Goal: Task Accomplishment & Management: Complete application form

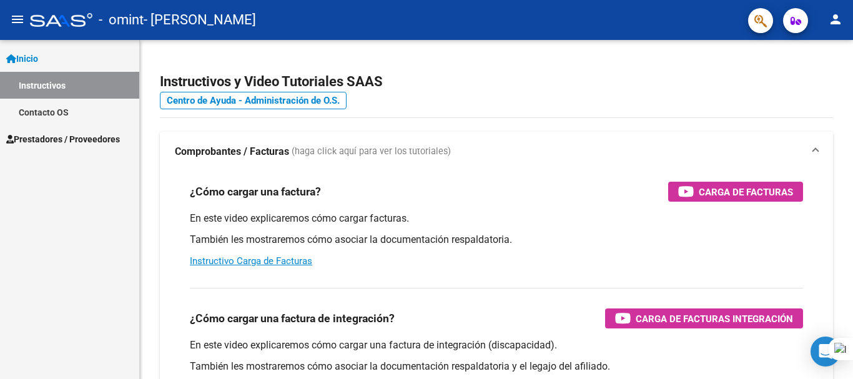
click at [103, 140] on span "Prestadores / Proveedores" at bounding box center [63, 139] width 114 height 14
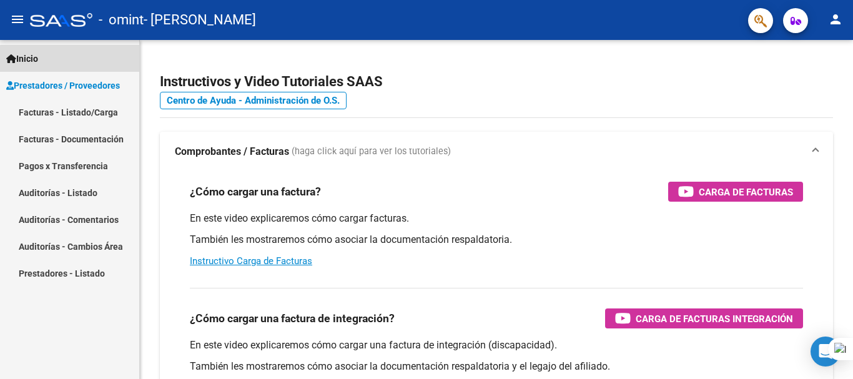
click at [98, 65] on link "Inicio" at bounding box center [69, 58] width 139 height 27
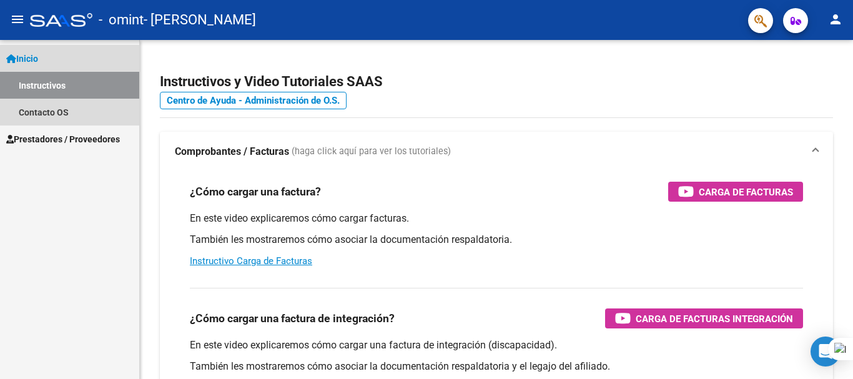
click at [95, 87] on link "Instructivos" at bounding box center [69, 85] width 139 height 27
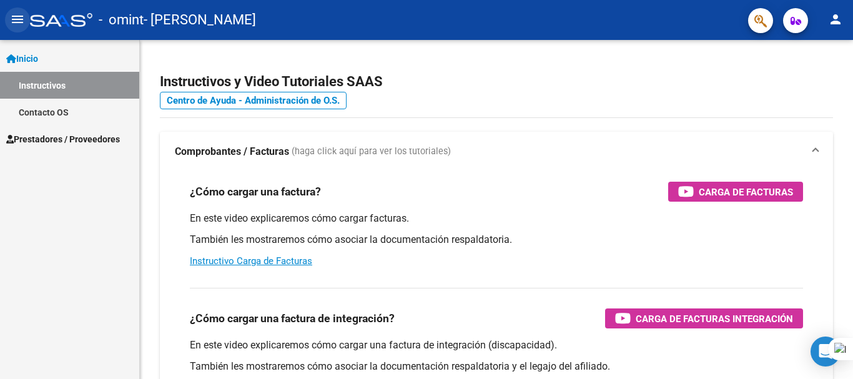
click at [21, 17] on mat-icon "menu" at bounding box center [17, 19] width 15 height 15
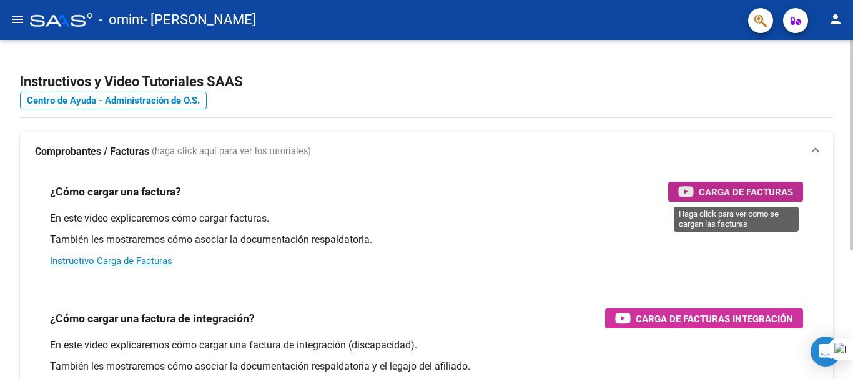
click at [717, 195] on span "Carga de Facturas" at bounding box center [746, 192] width 94 height 16
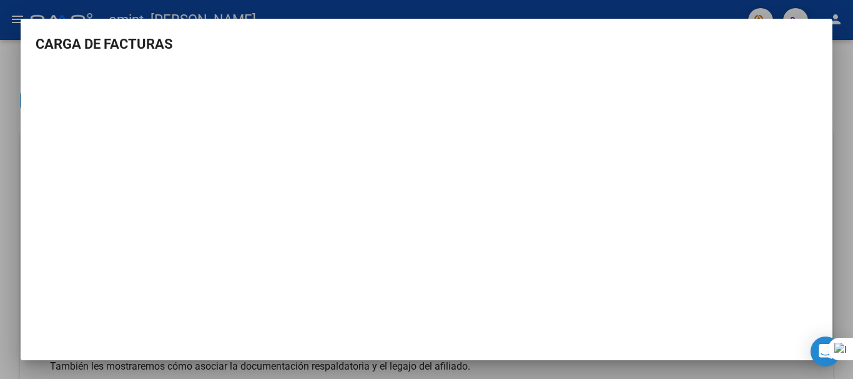
scroll to position [1, 0]
click at [846, 94] on div at bounding box center [426, 189] width 853 height 379
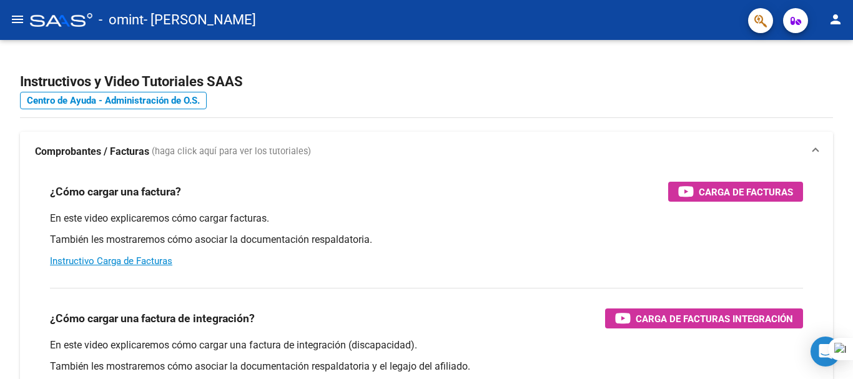
click at [21, 16] on mat-icon "menu" at bounding box center [17, 19] width 15 height 15
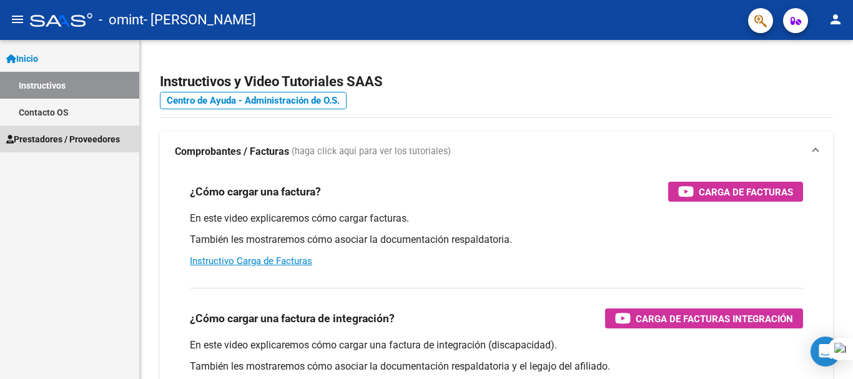
click at [31, 132] on span "Prestadores / Proveedores" at bounding box center [63, 139] width 114 height 14
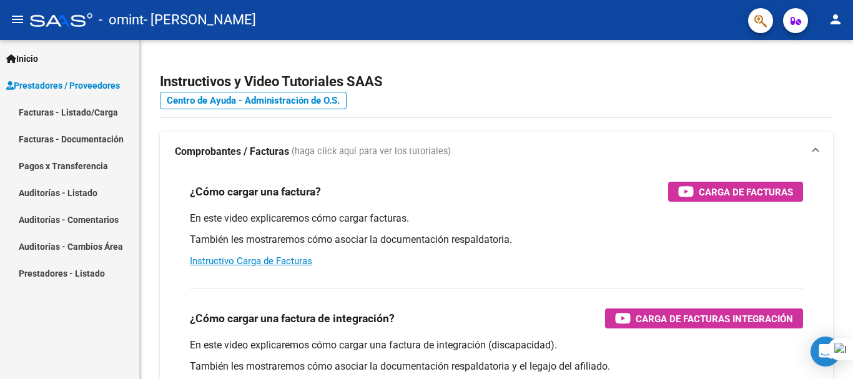
click at [49, 112] on link "Facturas - Listado/Carga" at bounding box center [69, 112] width 139 height 27
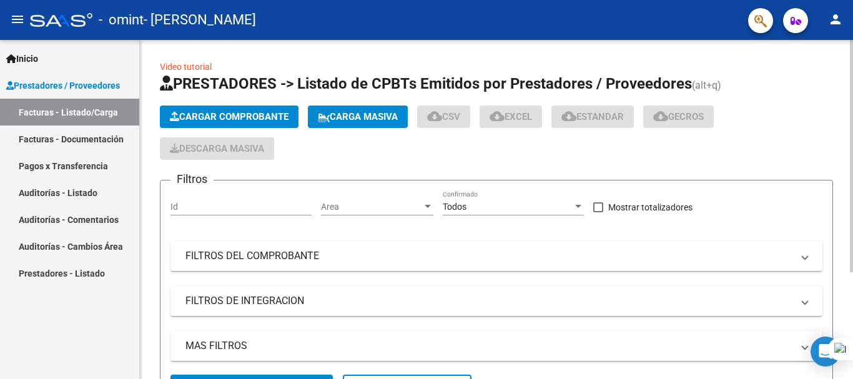
click at [267, 115] on span "Cargar Comprobante" at bounding box center [229, 116] width 119 height 11
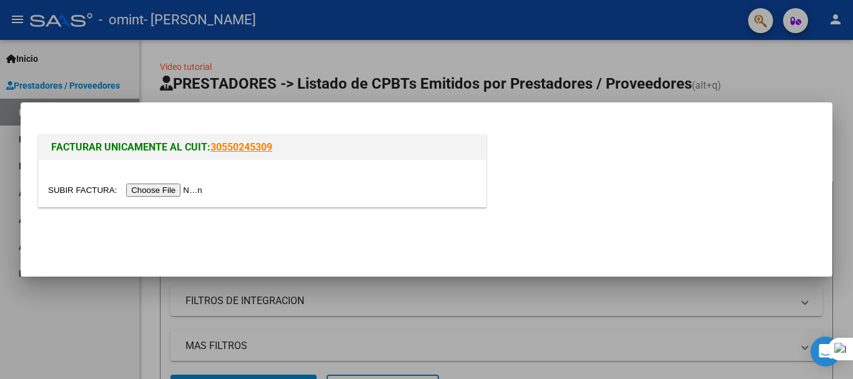
click at [203, 188] on input "file" at bounding box center [127, 190] width 158 height 13
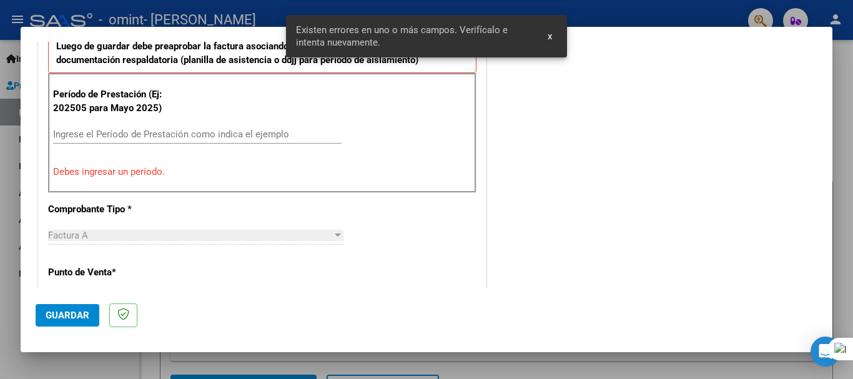
scroll to position [288, 0]
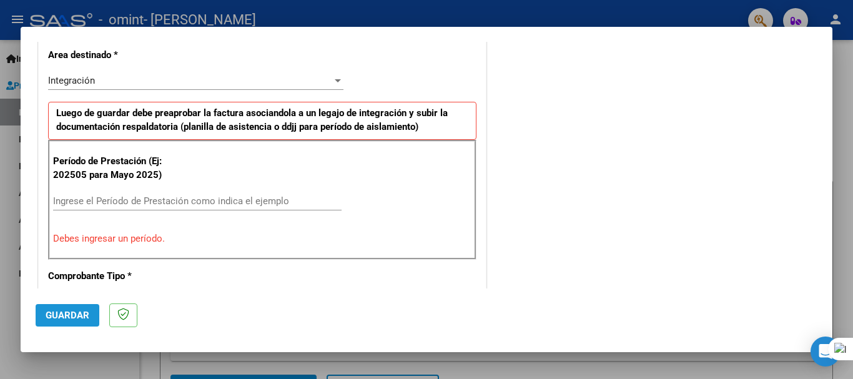
click at [69, 317] on span "Guardar" at bounding box center [68, 315] width 44 height 11
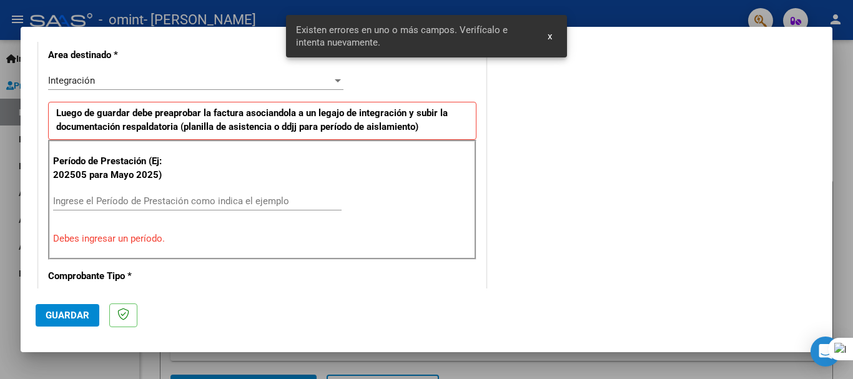
scroll to position [311, 0]
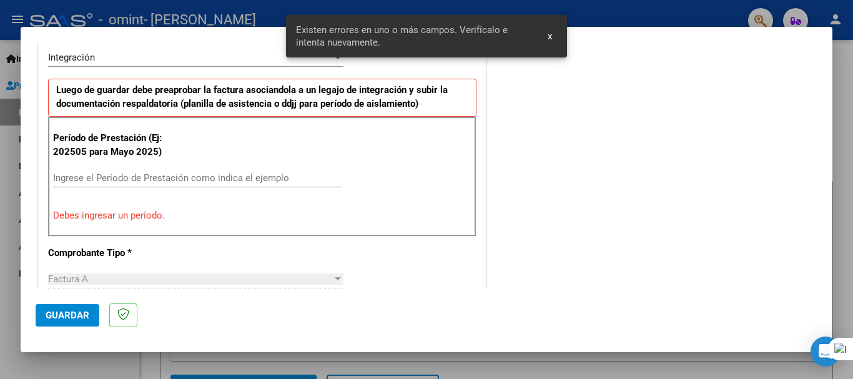
click at [133, 169] on div "Ingrese el Período de Prestación como indica el ejemplo" at bounding box center [197, 178] width 288 height 19
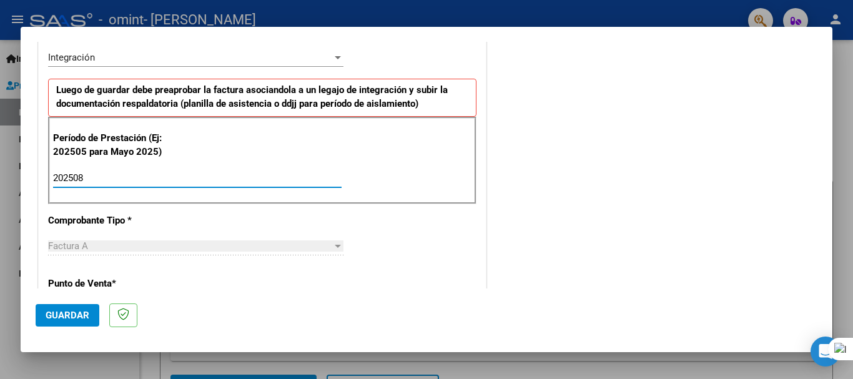
type input "202508"
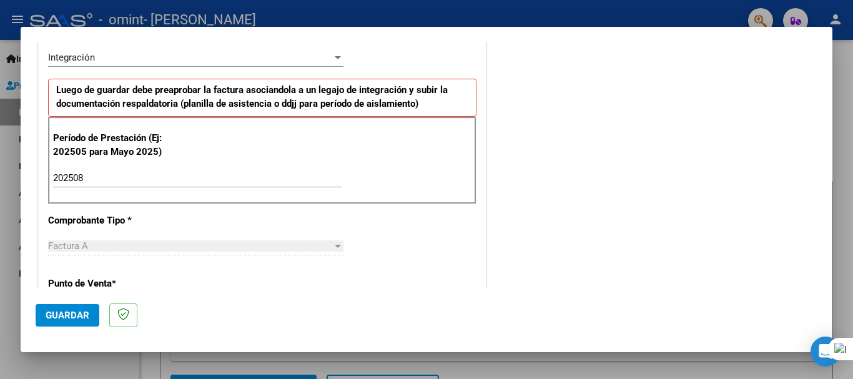
scroll to position [249, 0]
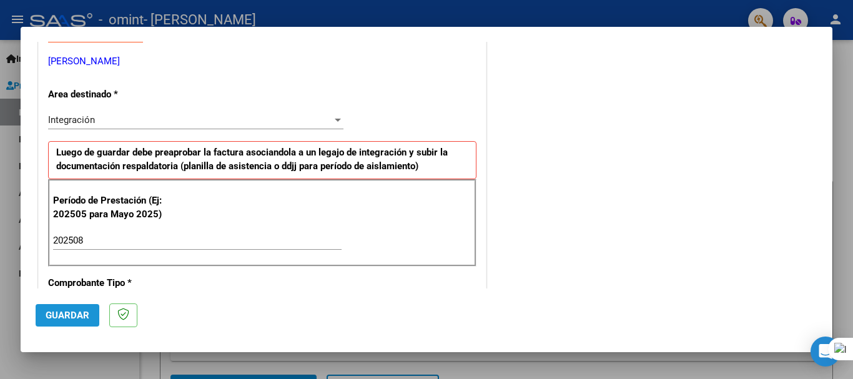
click at [77, 311] on span "Guardar" at bounding box center [68, 315] width 44 height 11
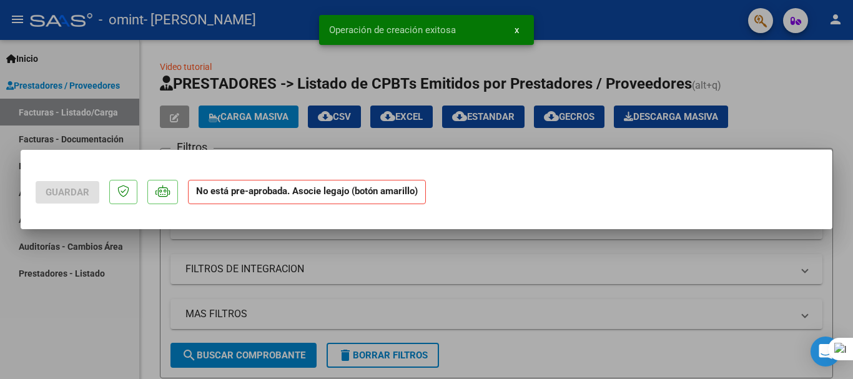
scroll to position [0, 0]
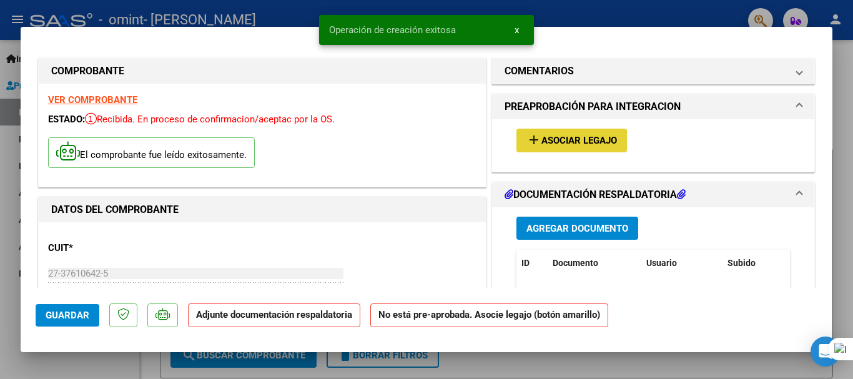
click at [546, 143] on span "Asociar Legajo" at bounding box center [579, 140] width 76 height 11
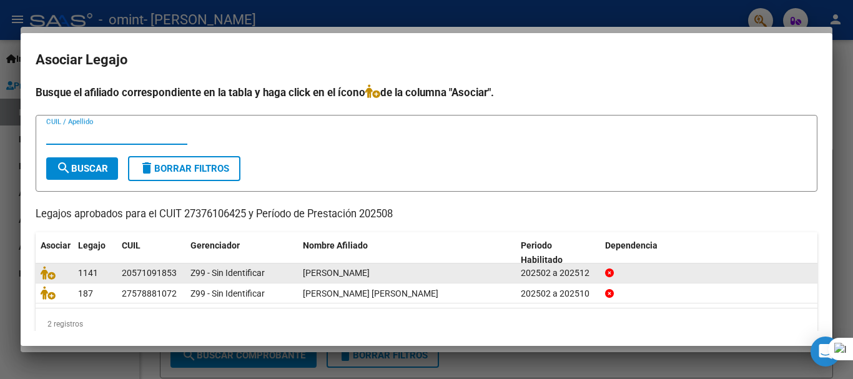
click at [370, 273] on span "[PERSON_NAME]" at bounding box center [336, 273] width 67 height 10
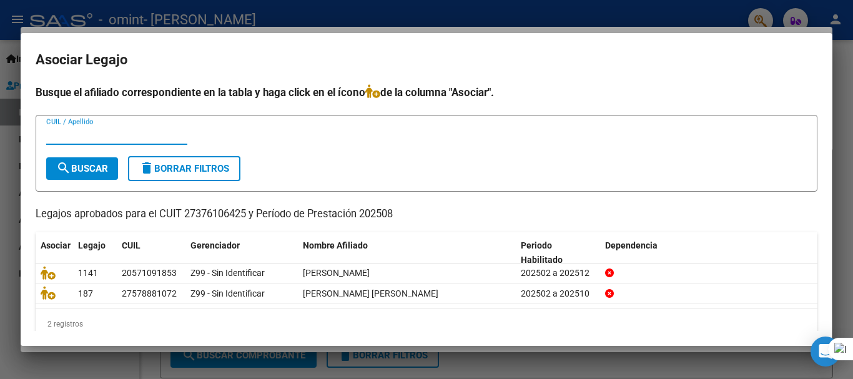
click at [109, 130] on input "CUIL / Apellido" at bounding box center [116, 134] width 141 height 11
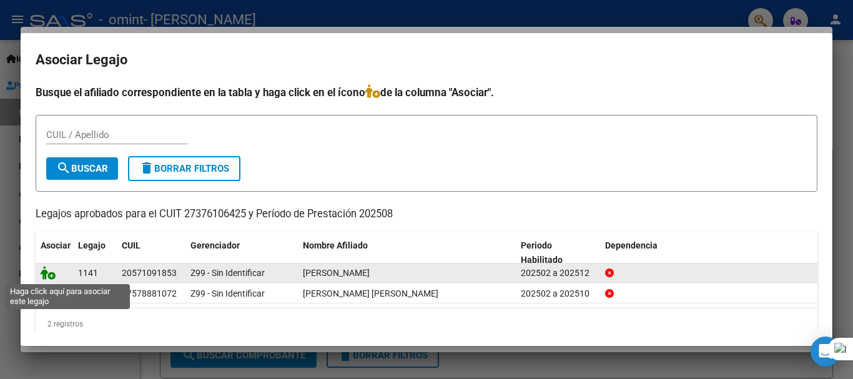
click at [51, 273] on icon at bounding box center [48, 273] width 15 height 14
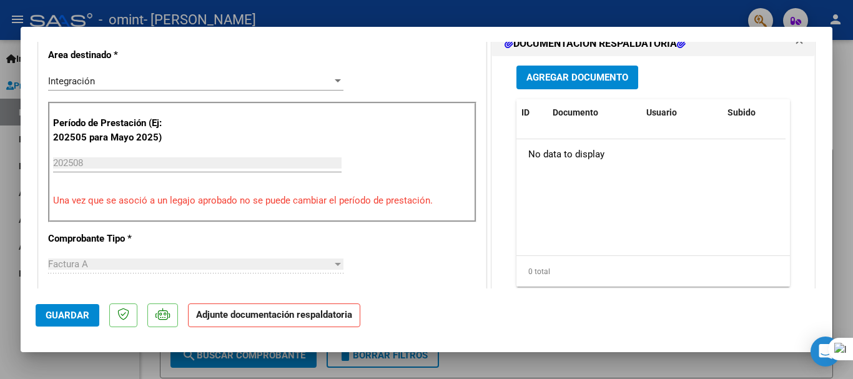
scroll to position [375, 0]
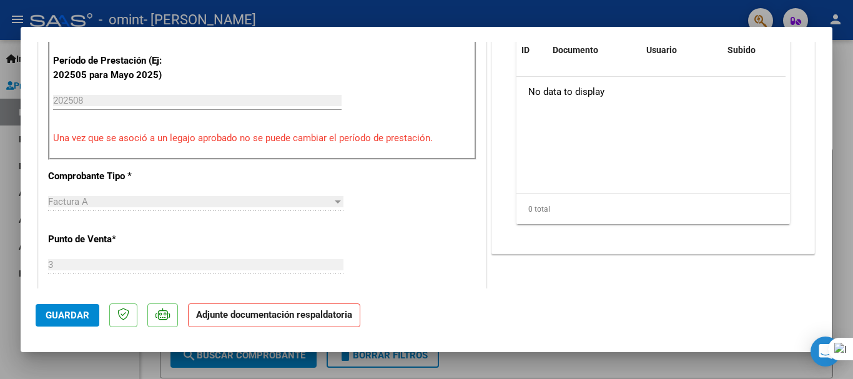
click at [300, 316] on strong "Adjunte documentación respaldatoria" at bounding box center [274, 314] width 156 height 11
click at [78, 316] on span "Guardar" at bounding box center [68, 315] width 44 height 11
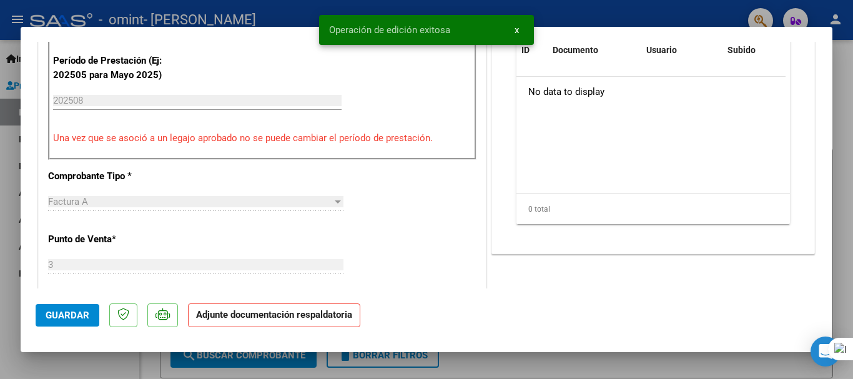
click at [247, 320] on p "Adjunte documentación respaldatoria" at bounding box center [274, 315] width 172 height 24
click at [514, 29] on span "x" at bounding box center [516, 29] width 4 height 11
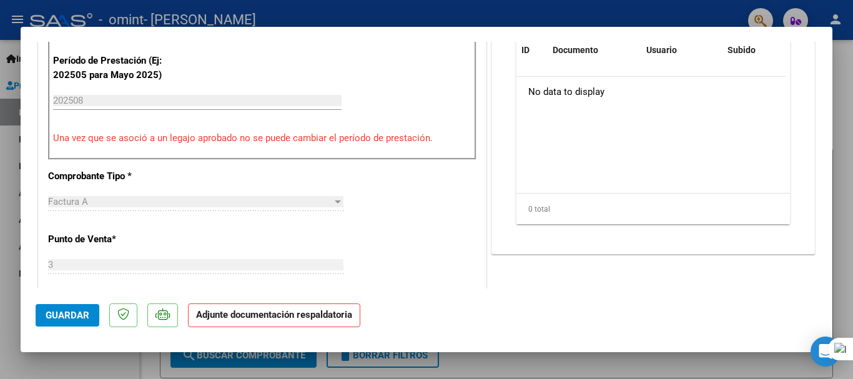
drag, startPoint x: 255, startPoint y: 313, endPoint x: 228, endPoint y: 313, distance: 26.8
click at [255, 313] on strong "Adjunte documentación respaldatoria" at bounding box center [274, 314] width 156 height 11
click at [62, 313] on span "Guardar" at bounding box center [68, 315] width 44 height 11
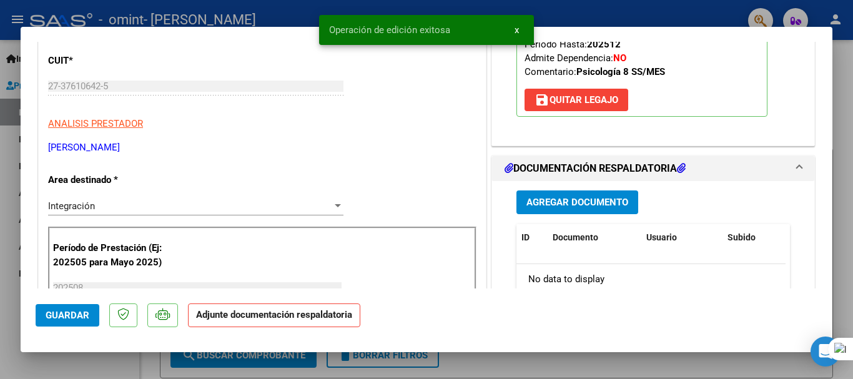
scroll to position [250, 0]
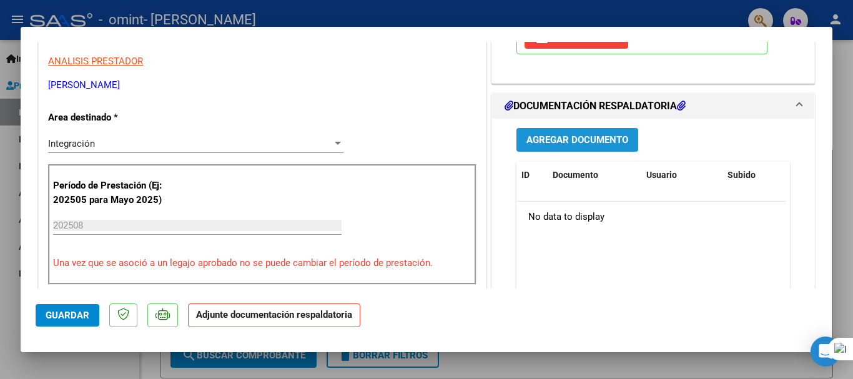
click at [609, 140] on span "Agregar Documento" at bounding box center [577, 140] width 102 height 11
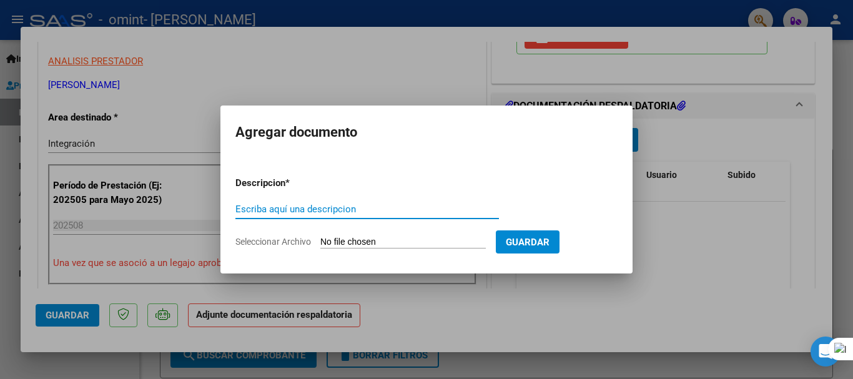
click at [294, 213] on input "Escriba aquí una descripcion" at bounding box center [366, 208] width 263 height 11
type input "planilla de asistencia [DATE]"
click at [541, 247] on button "Guardar" at bounding box center [528, 241] width 64 height 23
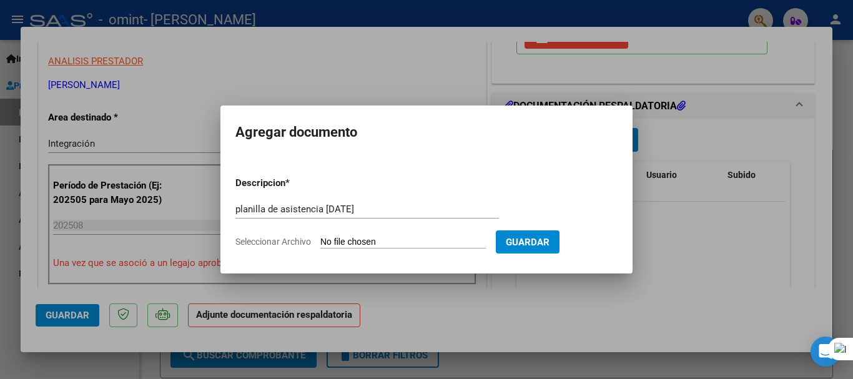
click at [390, 240] on input "Seleccionar Archivo" at bounding box center [402, 243] width 165 height 12
click at [513, 67] on div at bounding box center [426, 189] width 853 height 379
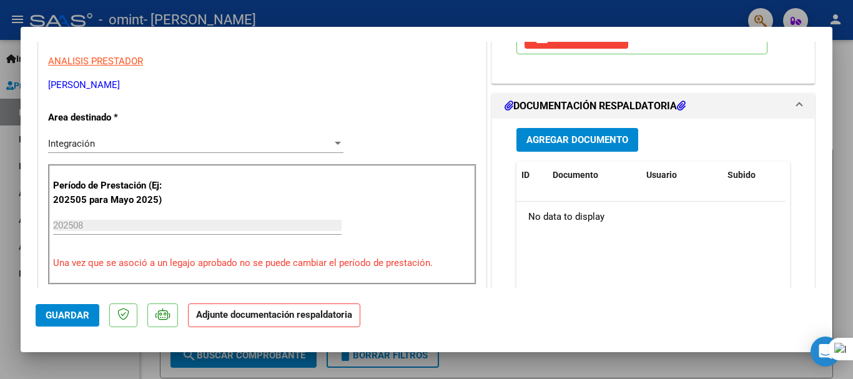
click at [590, 142] on span "Agregar Documento" at bounding box center [577, 140] width 102 height 11
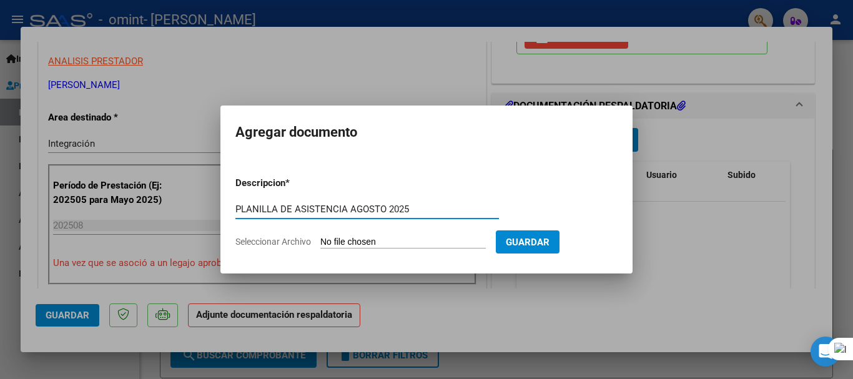
type input "PLANILLA DE ASISTENCIA AGOSTO 2025"
click at [358, 233] on form "Descripcion * PLANILLA DE ASISTENCIA [DATE] Escriba aquí una descripcion Selecc…" at bounding box center [426, 212] width 382 height 91
click at [360, 245] on input "Seleccionar Archivo" at bounding box center [402, 243] width 165 height 12
type input "C:\fakepath\[PERSON_NAME][DATE].pdf"
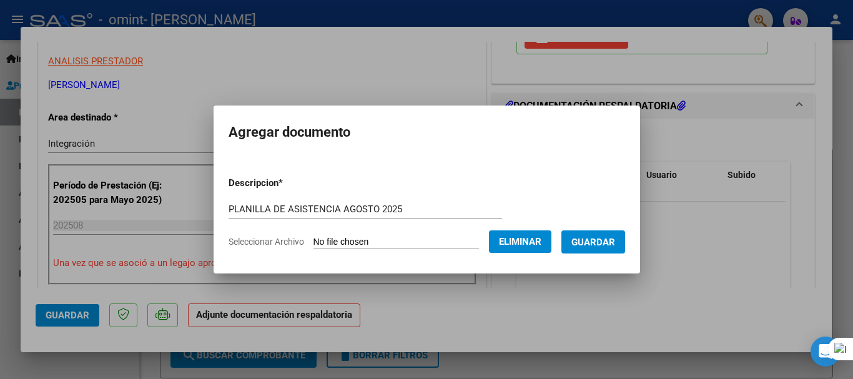
click at [602, 250] on button "Guardar" at bounding box center [593, 241] width 64 height 23
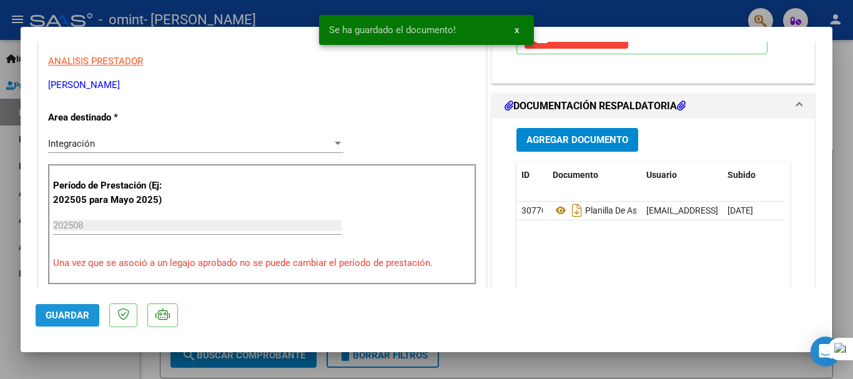
click at [79, 313] on span "Guardar" at bounding box center [68, 315] width 44 height 11
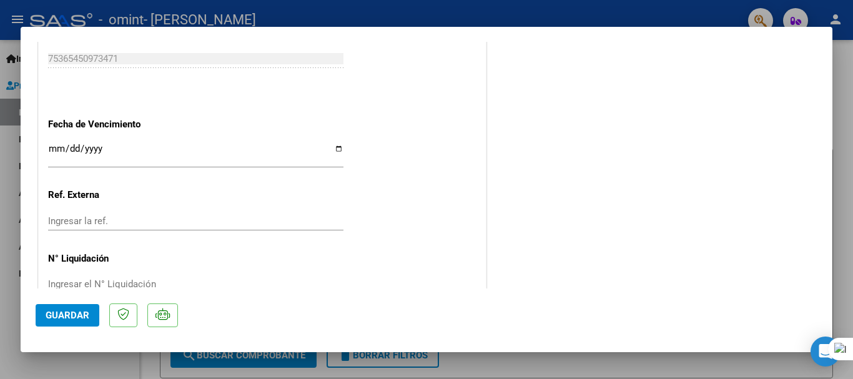
scroll to position [684, 0]
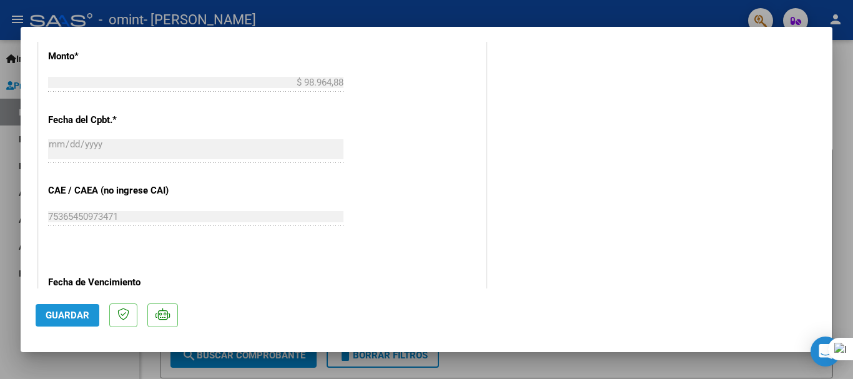
drag, startPoint x: 61, startPoint y: 315, endPoint x: 327, endPoint y: 290, distance: 267.1
click at [61, 316] on span "Guardar" at bounding box center [68, 315] width 44 height 11
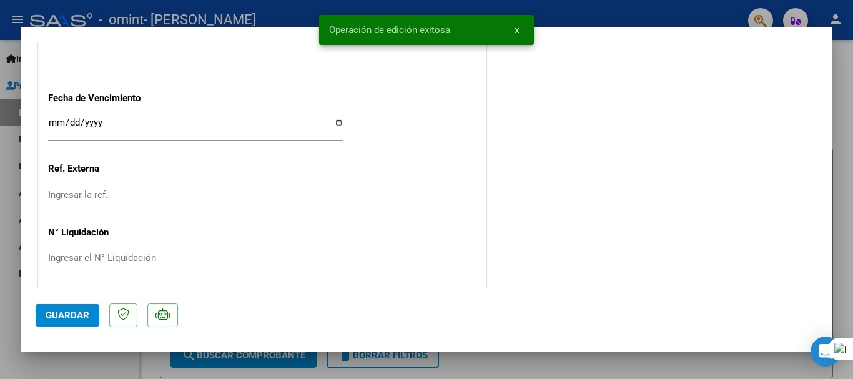
scroll to position [871, 0]
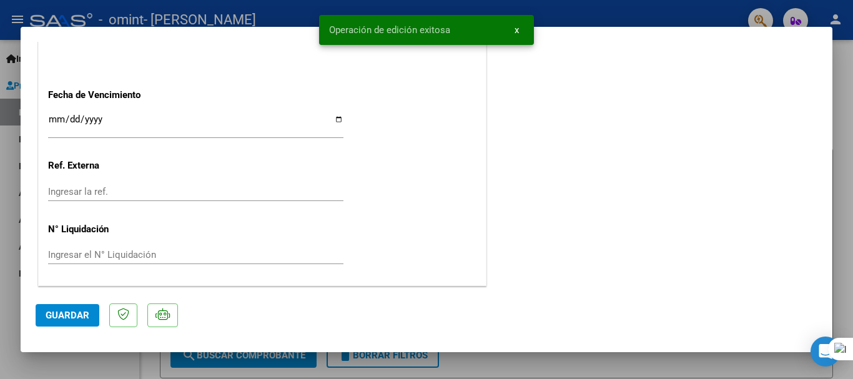
click at [705, 370] on div at bounding box center [426, 189] width 853 height 379
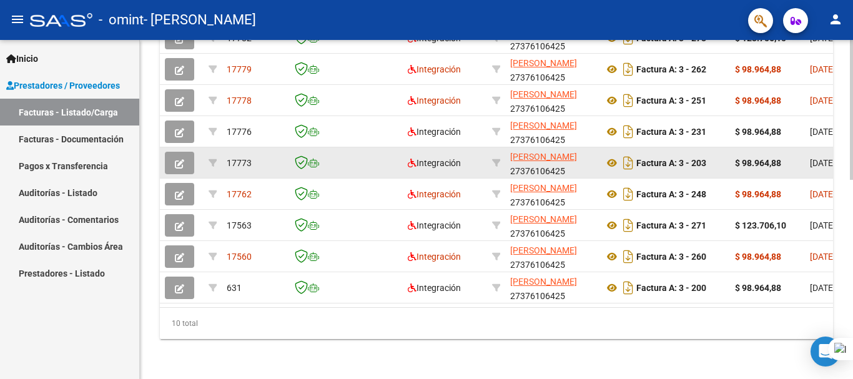
scroll to position [297, 0]
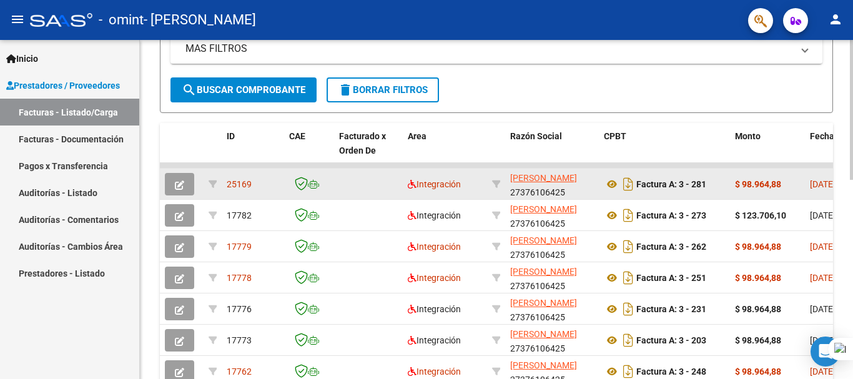
click at [238, 182] on span "25169" at bounding box center [239, 184] width 25 height 10
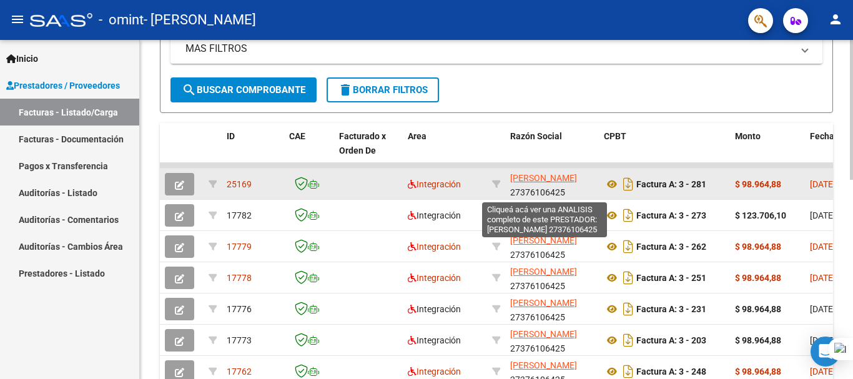
click at [519, 183] on span "[PERSON_NAME]" at bounding box center [543, 178] width 67 height 10
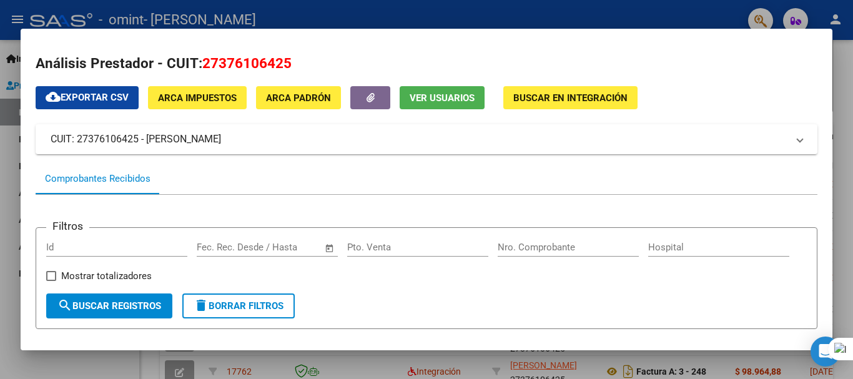
scroll to position [0, 0]
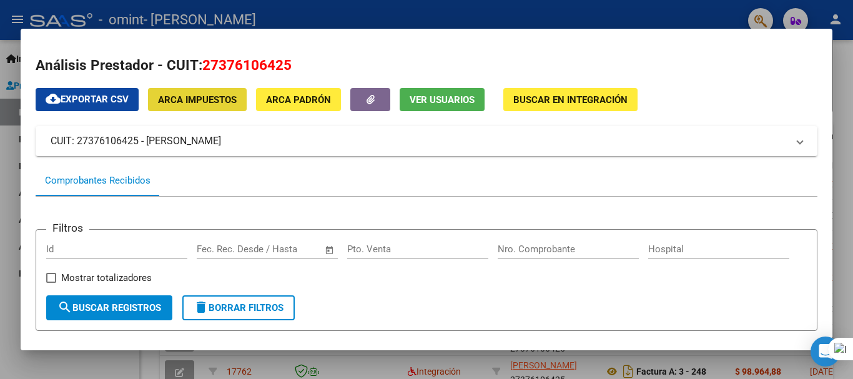
click at [220, 94] on span "ARCA Impuestos" at bounding box center [197, 99] width 79 height 11
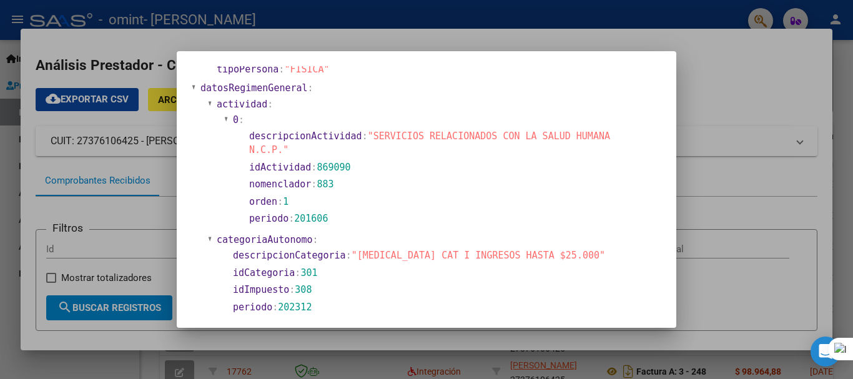
scroll to position [375, 0]
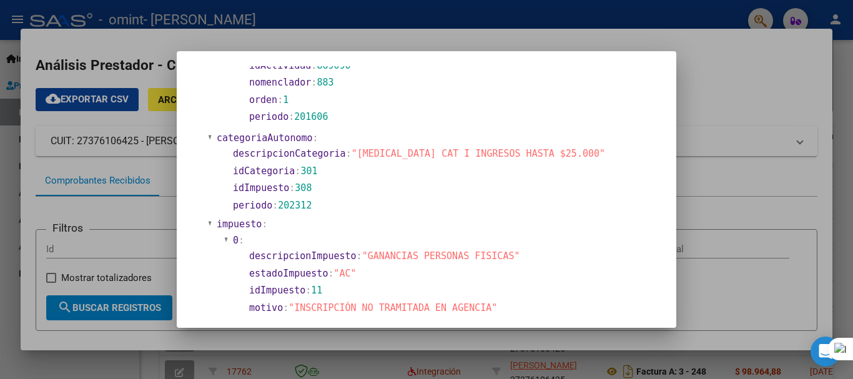
click at [738, 207] on div at bounding box center [426, 189] width 853 height 379
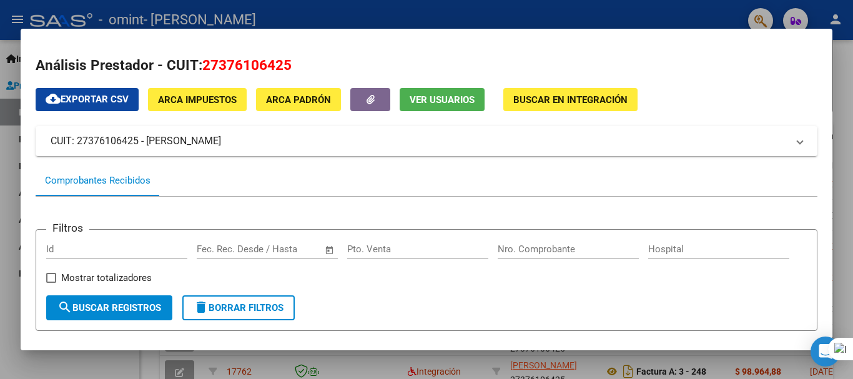
click at [852, 114] on div at bounding box center [852, 189] width 1 height 379
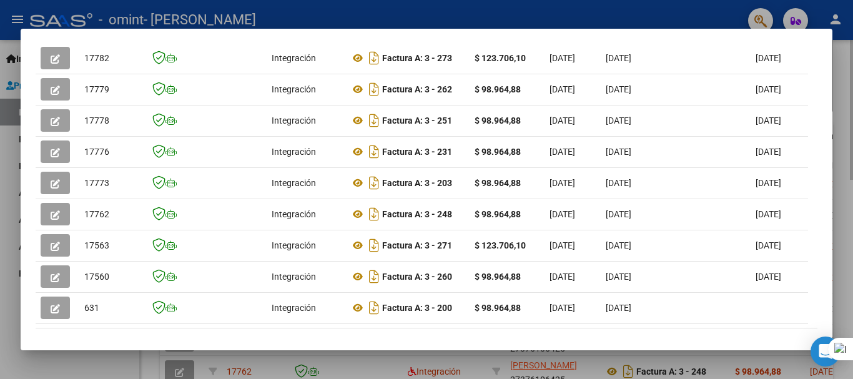
click at [847, 205] on div at bounding box center [426, 189] width 853 height 379
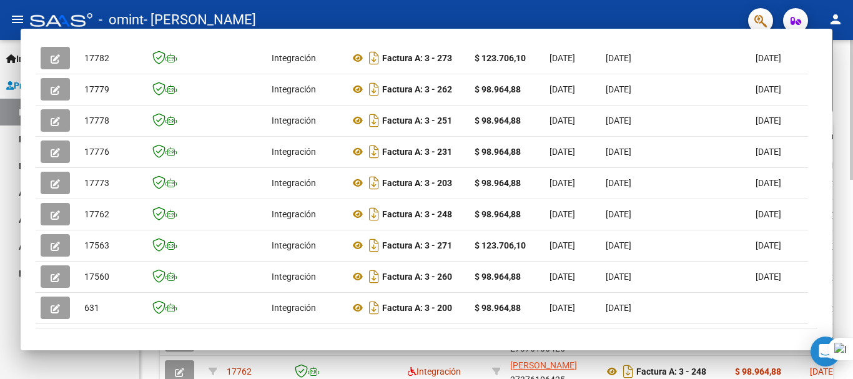
click at [839, 206] on div "Video tutorial PRESTADORES -> Listado de CPBTs Emitidos por Prestadores / Prove…" at bounding box center [496, 149] width 713 height 813
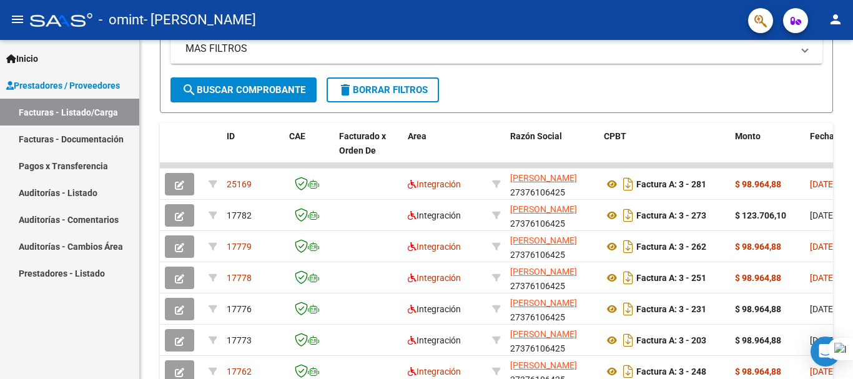
click at [55, 104] on link "Facturas - Listado/Carga" at bounding box center [69, 112] width 139 height 27
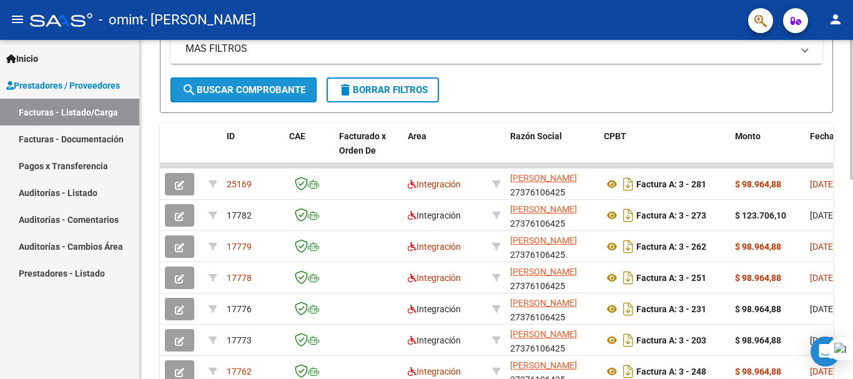
click at [235, 92] on span "search Buscar Comprobante" at bounding box center [244, 89] width 124 height 11
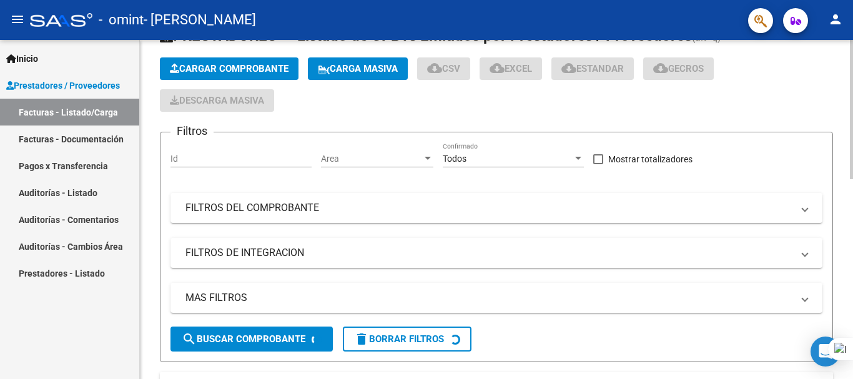
scroll to position [0, 0]
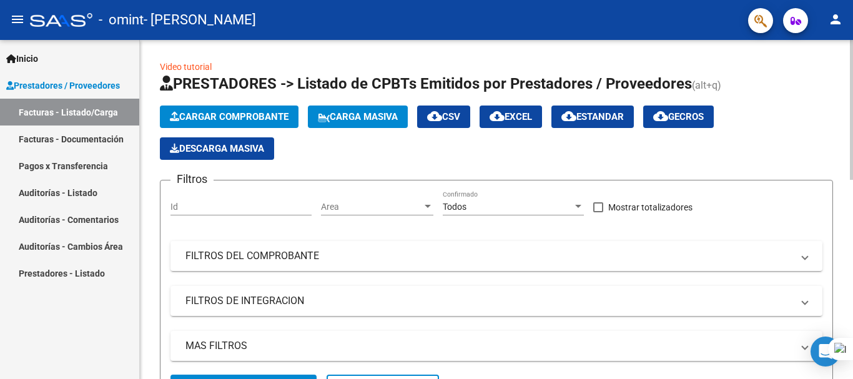
click at [255, 114] on span "Cargar Comprobante" at bounding box center [229, 116] width 119 height 11
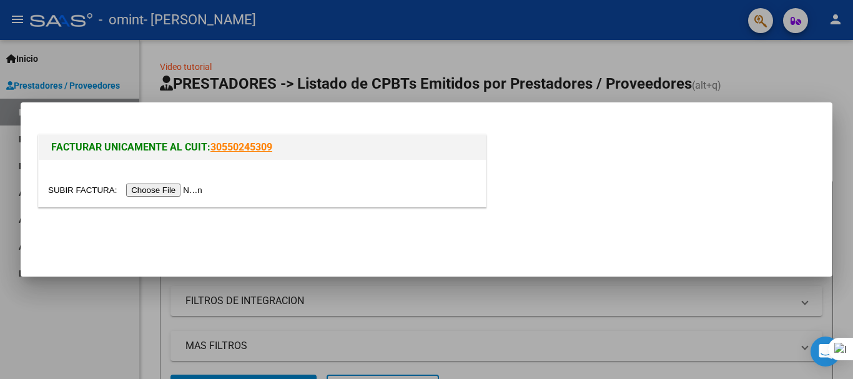
click at [188, 188] on input "file" at bounding box center [127, 190] width 158 height 13
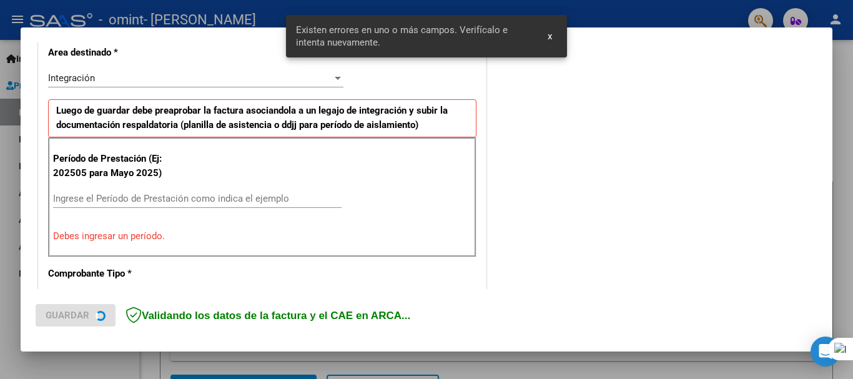
scroll to position [311, 0]
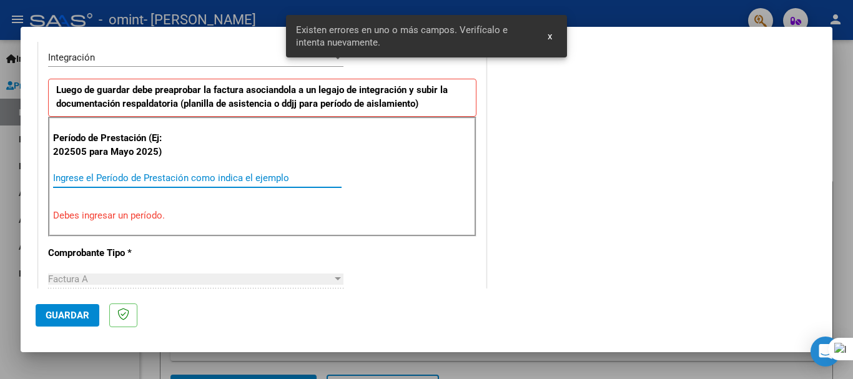
click at [264, 180] on input "Ingrese el Período de Prestación como indica el ejemplo" at bounding box center [197, 177] width 288 height 11
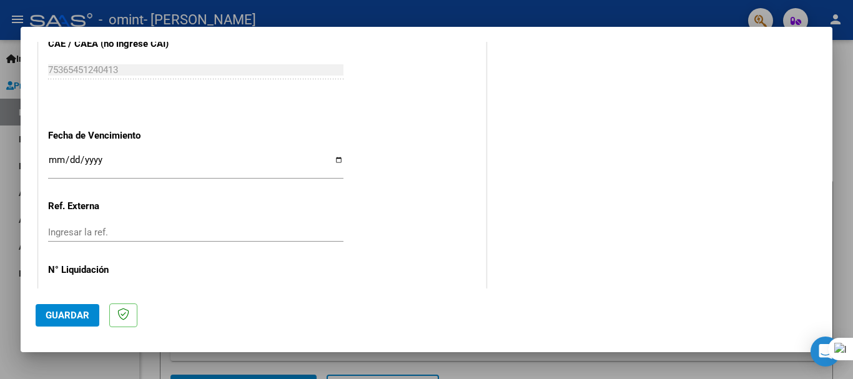
scroll to position [852, 0]
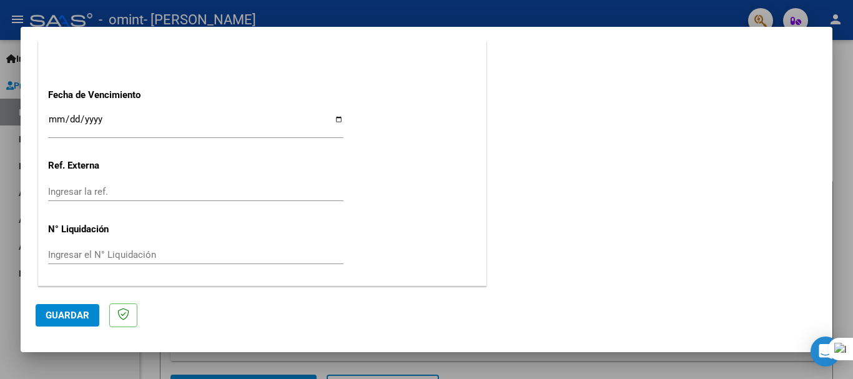
type input "202508"
click at [80, 314] on span "Guardar" at bounding box center [68, 315] width 44 height 11
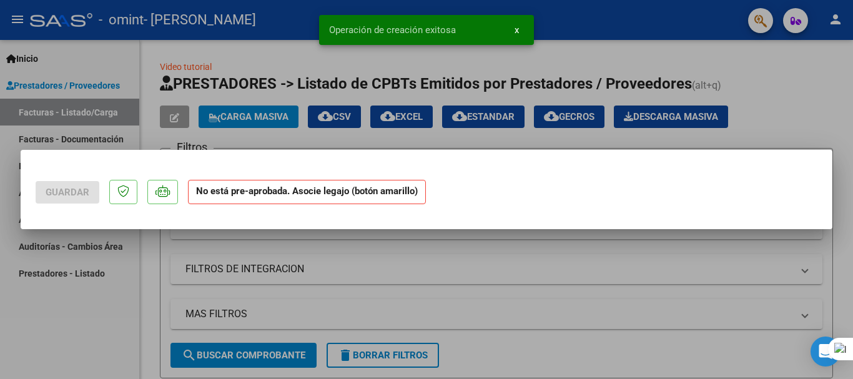
scroll to position [0, 0]
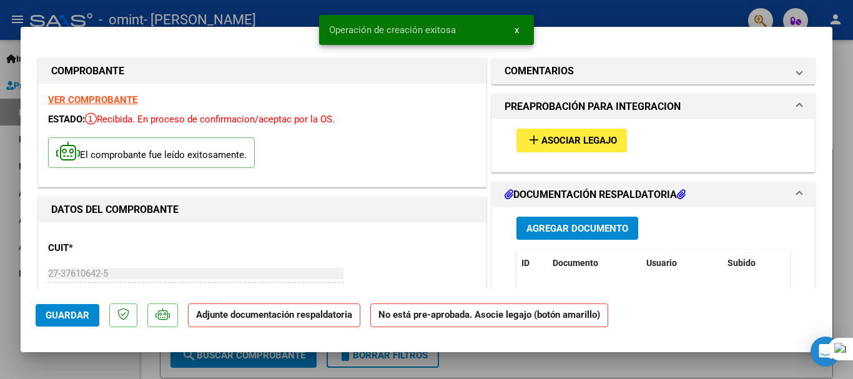
click at [560, 136] on span "Asociar Legajo" at bounding box center [579, 140] width 76 height 11
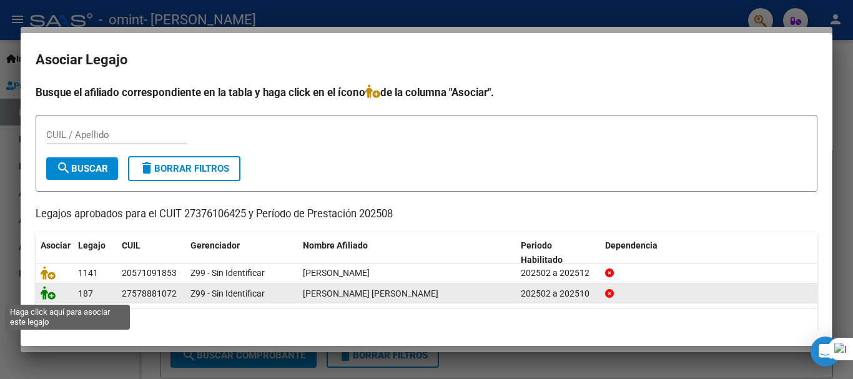
click at [51, 295] on icon at bounding box center [48, 293] width 15 height 14
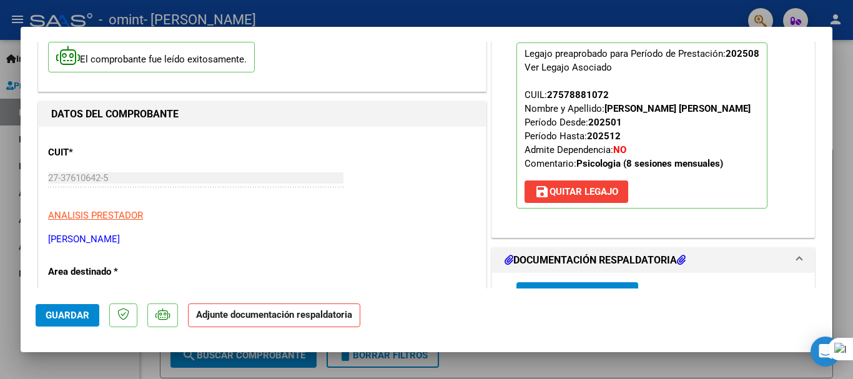
scroll to position [187, 0]
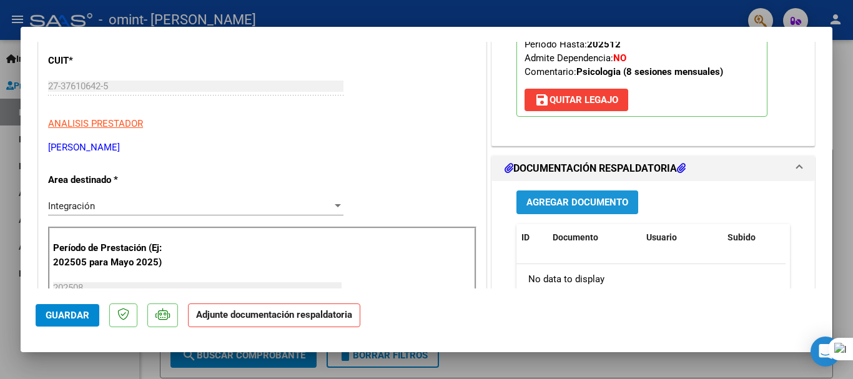
click at [584, 202] on span "Agregar Documento" at bounding box center [577, 202] width 102 height 11
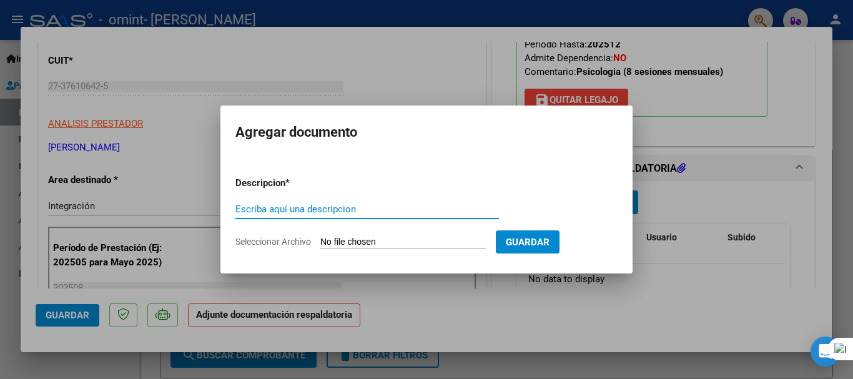
click at [380, 203] on input "Escriba aquí una descripcion" at bounding box center [366, 208] width 263 height 11
type input "PLANILLA DE ASISTENCIA AGOSTO 2025"
click at [380, 242] on input "Seleccionar Archivo" at bounding box center [402, 243] width 165 height 12
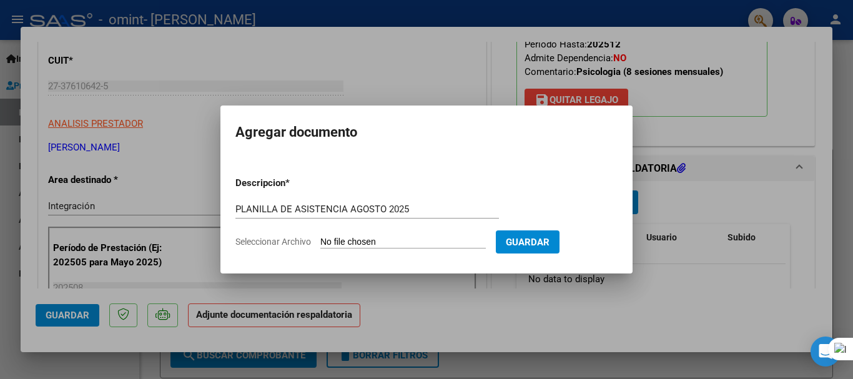
type input "C:\fakepath\[PERSON_NAME][DATE].pdf"
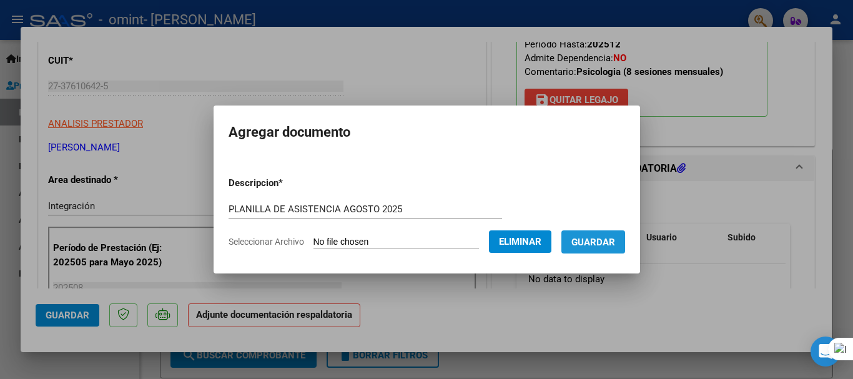
click at [613, 245] on span "Guardar" at bounding box center [593, 242] width 44 height 11
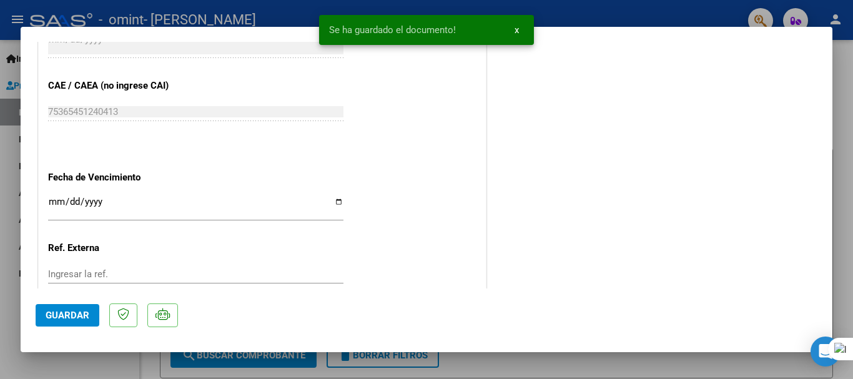
scroll to position [871, 0]
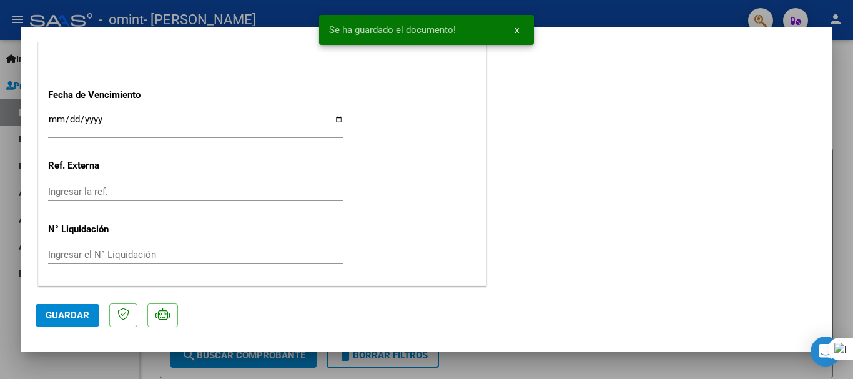
click at [74, 316] on span "Guardar" at bounding box center [68, 315] width 44 height 11
click at [589, 370] on div at bounding box center [426, 189] width 853 height 379
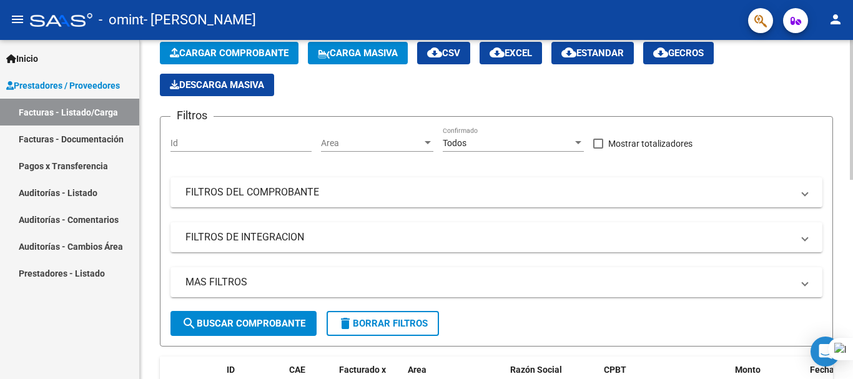
scroll to position [0, 0]
